Goal: Transaction & Acquisition: Purchase product/service

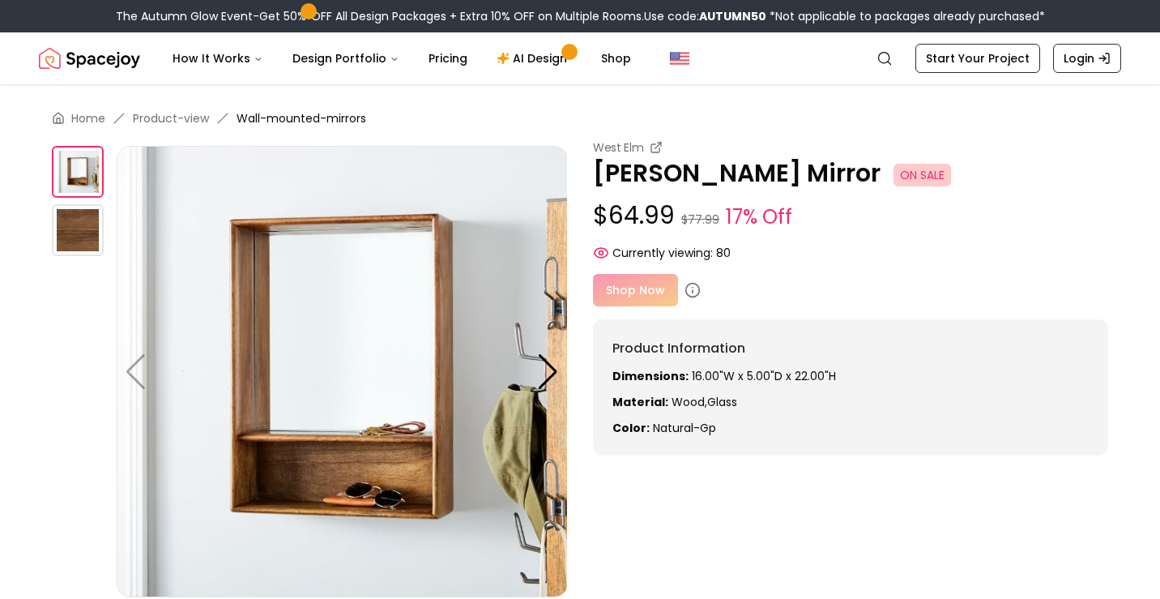
click at [81, 237] on img at bounding box center [78, 230] width 52 height 52
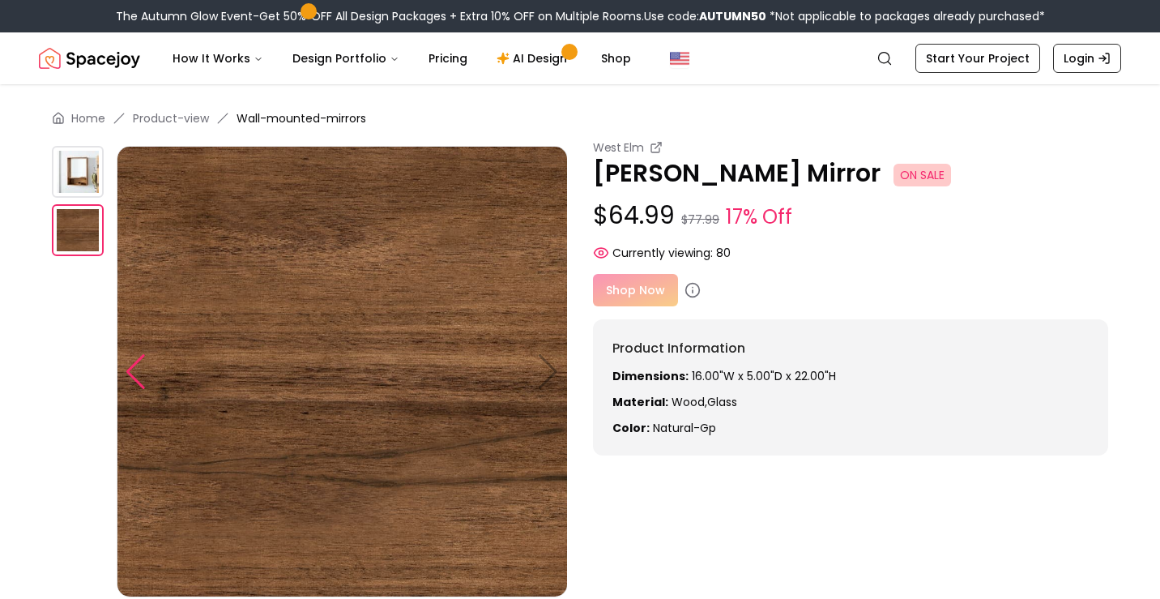
click at [130, 377] on div at bounding box center [136, 372] width 22 height 36
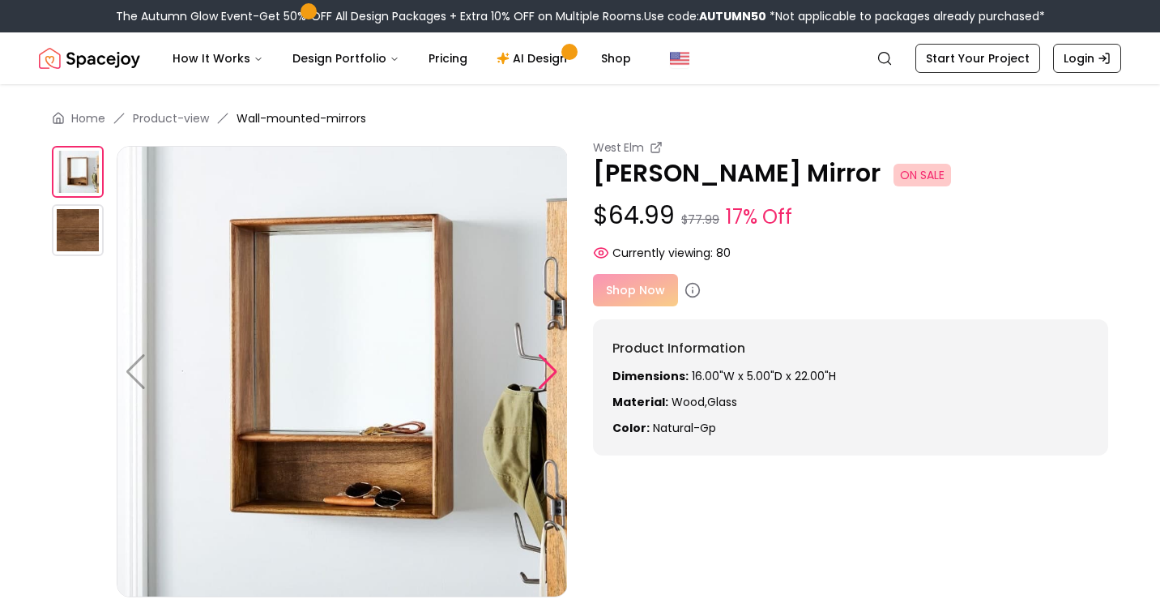
click at [553, 373] on div at bounding box center [548, 372] width 22 height 36
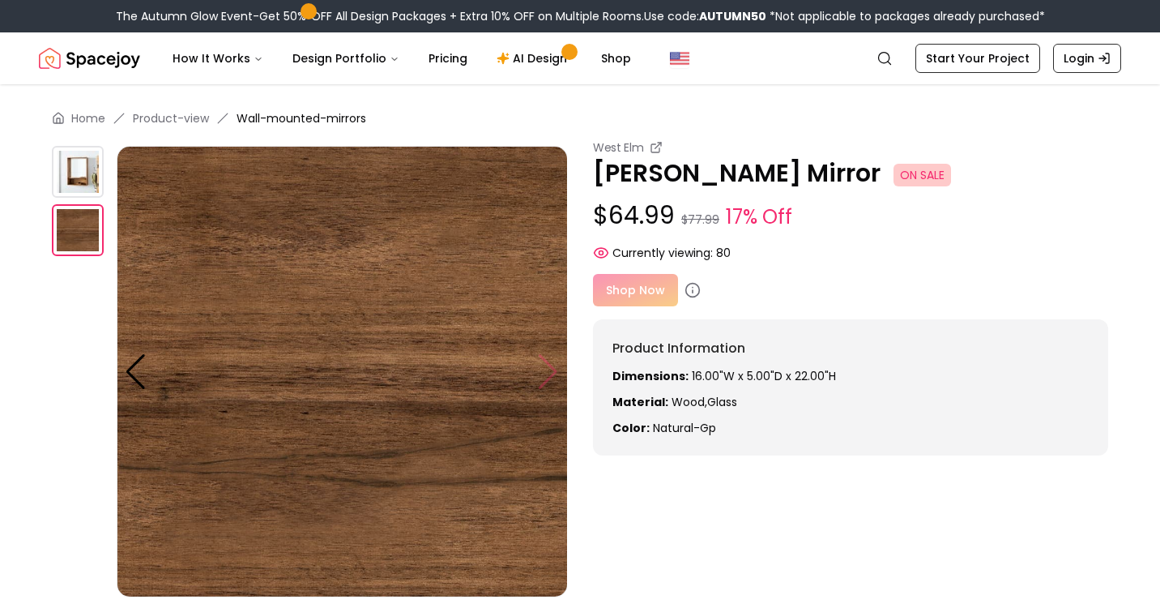
click at [553, 373] on img at bounding box center [342, 371] width 451 height 451
